Goal: Ask a question

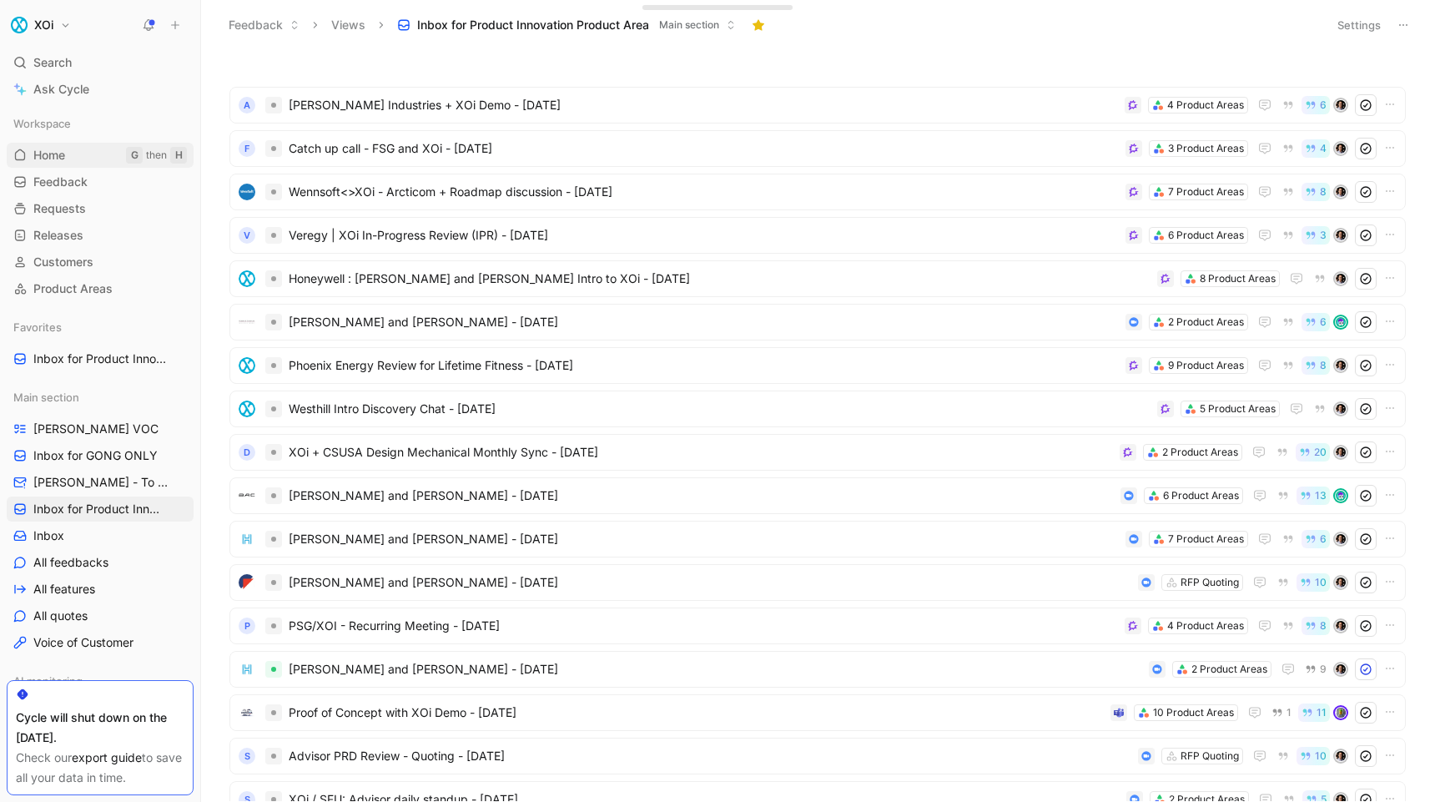
click at [68, 150] on link "Home G then H" at bounding box center [100, 155] width 187 height 25
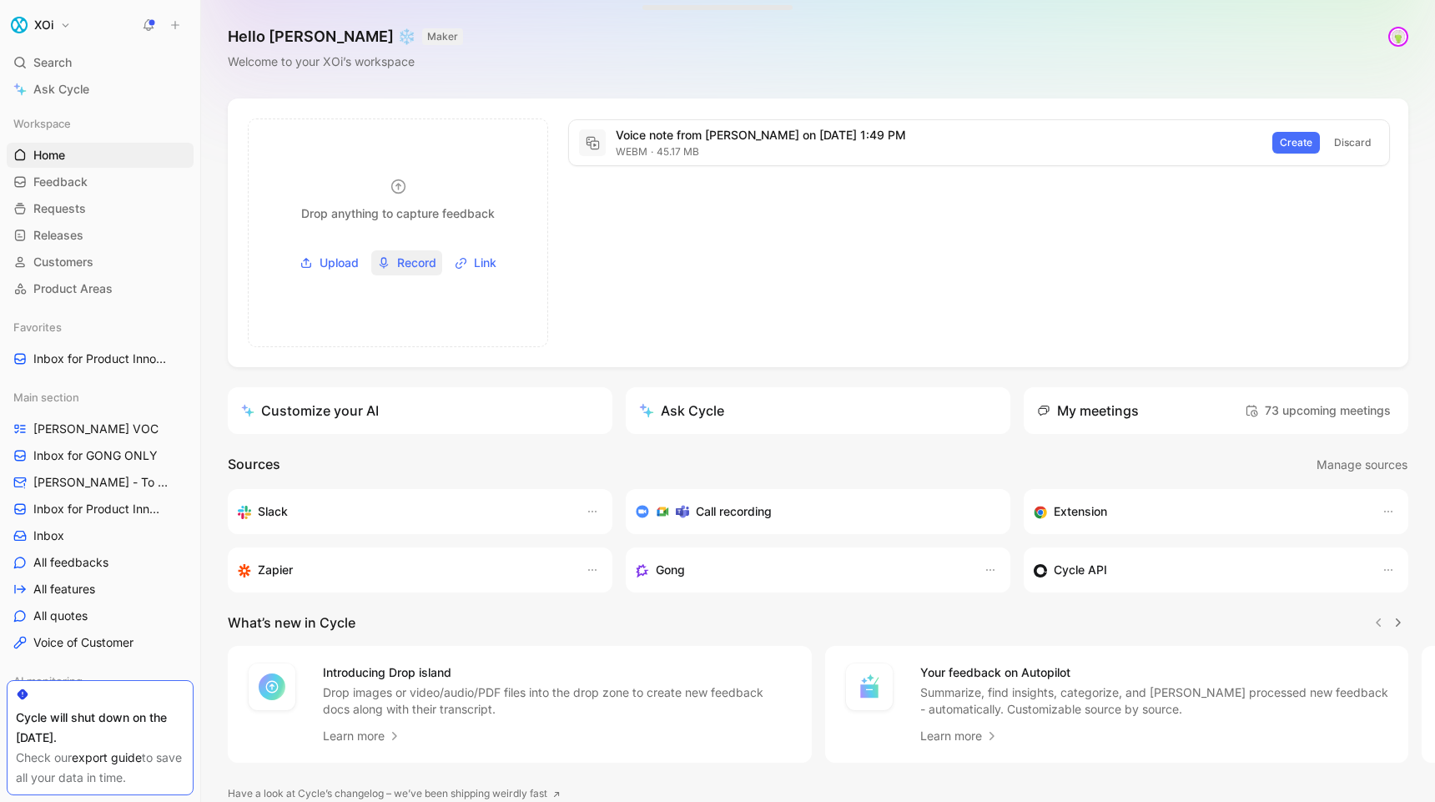
click at [398, 263] on span "Record" at bounding box center [416, 263] width 39 height 20
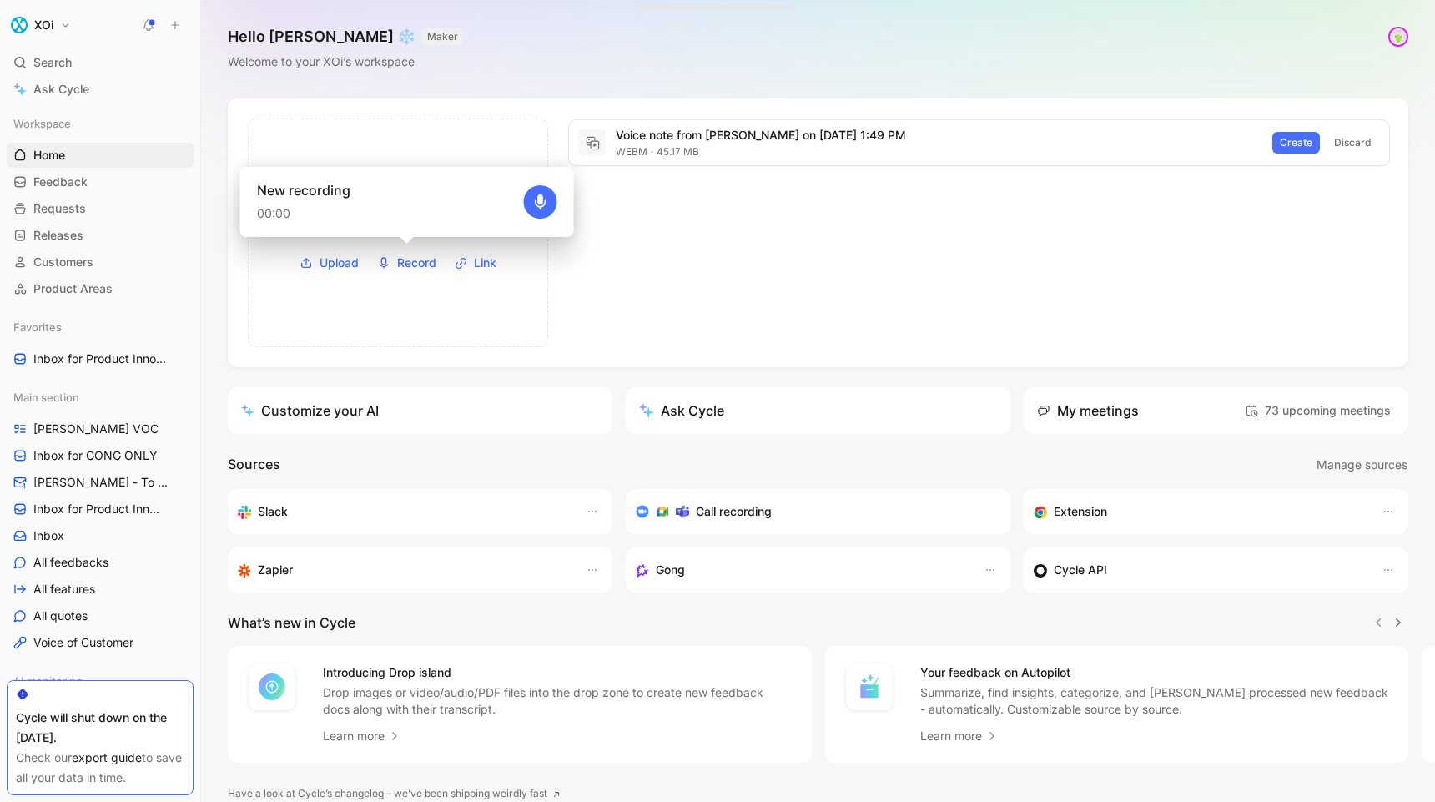
click at [542, 210] on button "button" at bounding box center [539, 201] width 33 height 33
click at [520, 199] on div at bounding box center [517, 201] width 79 height 43
click at [536, 204] on span "button" at bounding box center [540, 202] width 10 height 10
click at [541, 202] on icon "button" at bounding box center [540, 203] width 10 height 8
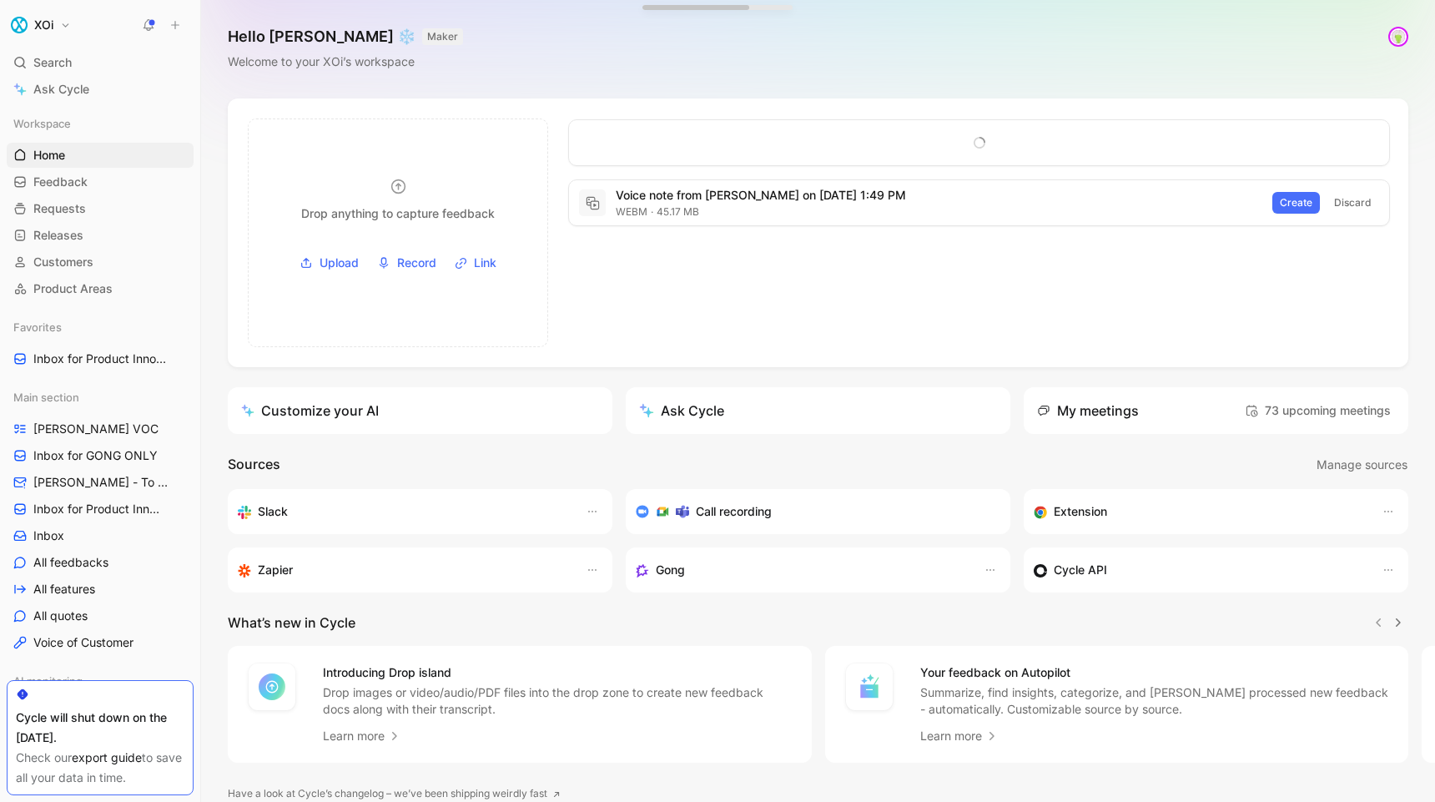
click at [674, 193] on div "Voice note from [PERSON_NAME] on [DATE] 1:49 PM" at bounding box center [939, 195] width 646 height 20
click at [703, 261] on div "Voice note from [PERSON_NAME] on [DATE] 1:49 PM webm 45.17 MB Create Discard" at bounding box center [983, 232] width 838 height 229
